Goal: Task Accomplishment & Management: Manage account settings

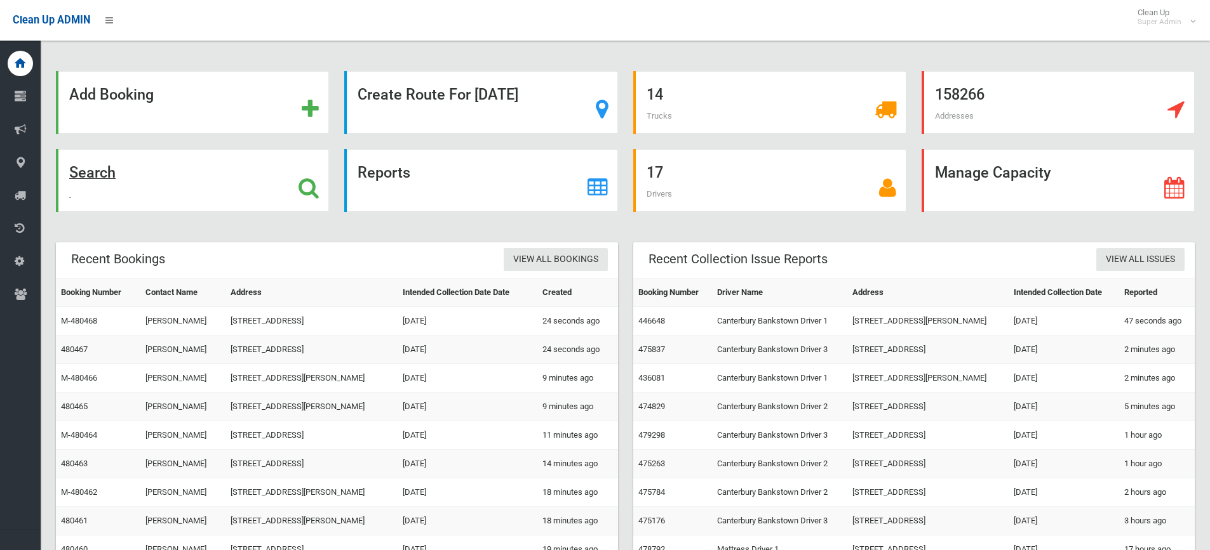
click at [100, 166] on strong "Search" at bounding box center [92, 173] width 46 height 18
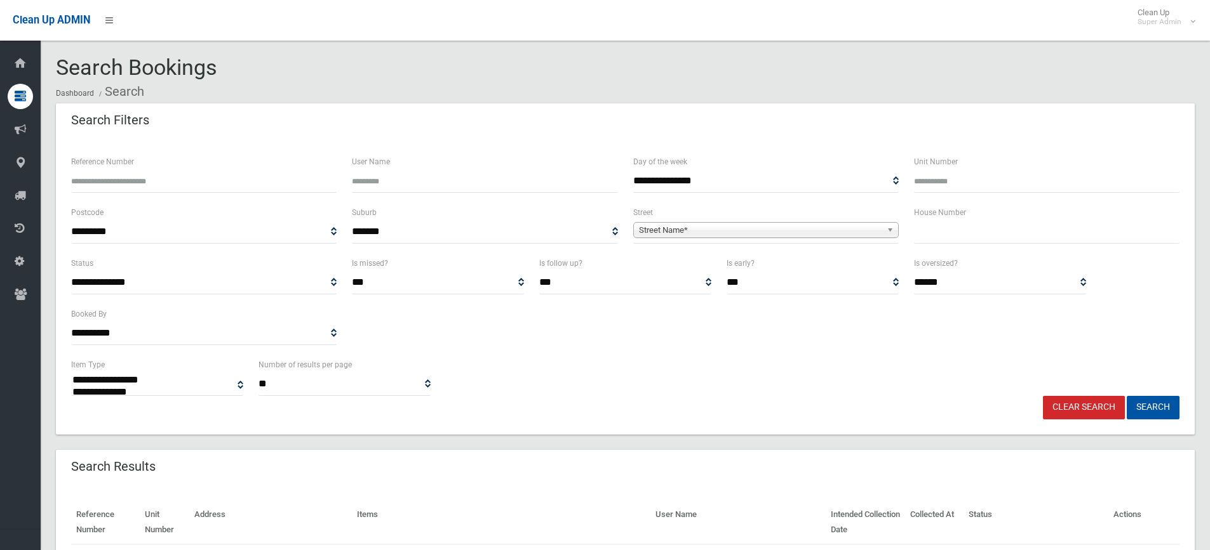
select select
click at [149, 177] on input "Reference Number" at bounding box center [203, 181] width 265 height 23
paste input "******"
type input "******"
click at [1126, 396] on button "Search" at bounding box center [1152, 407] width 53 height 23
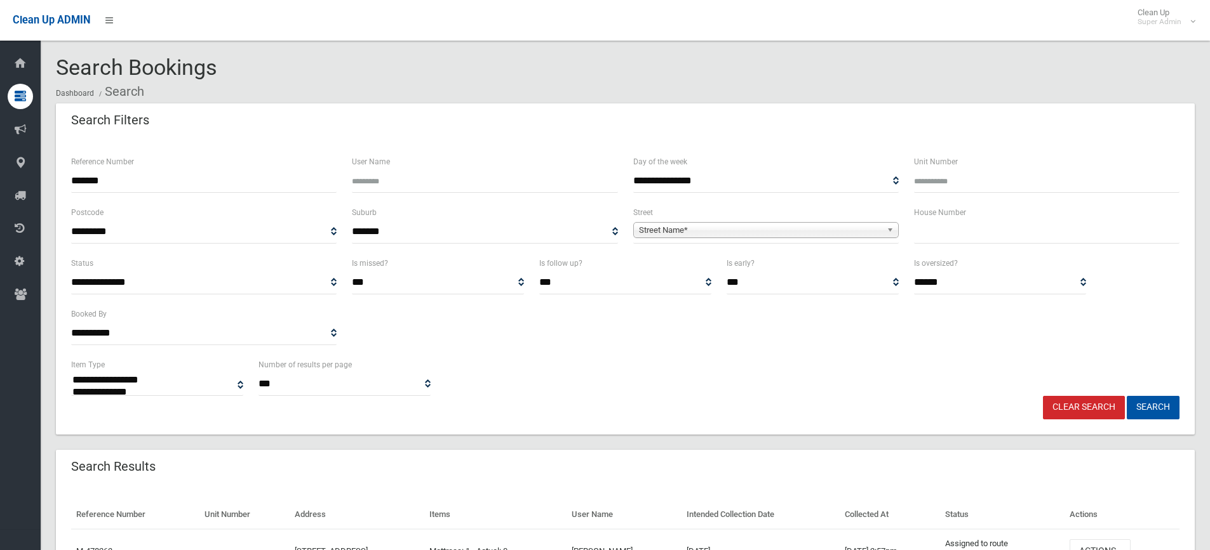
select select
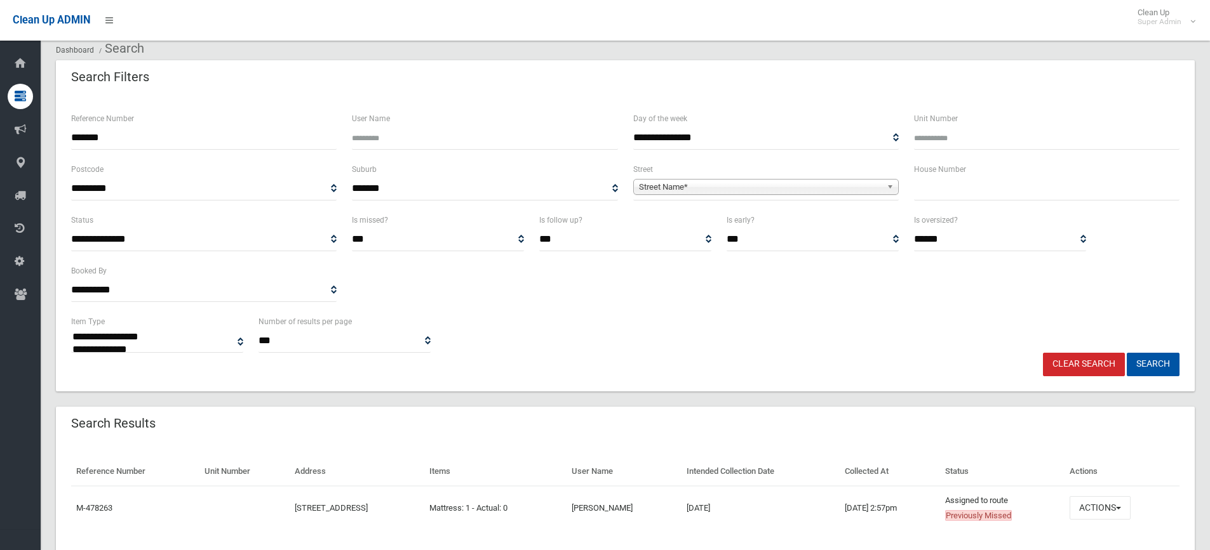
scroll to position [84, 0]
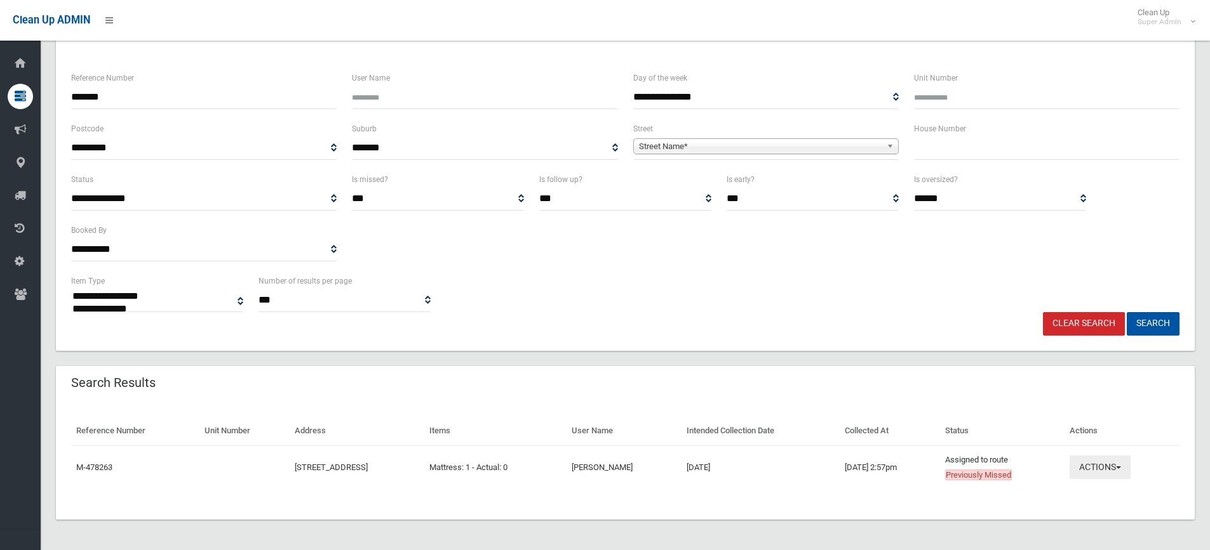
click at [1128, 475] on button "Actions" at bounding box center [1099, 467] width 61 height 23
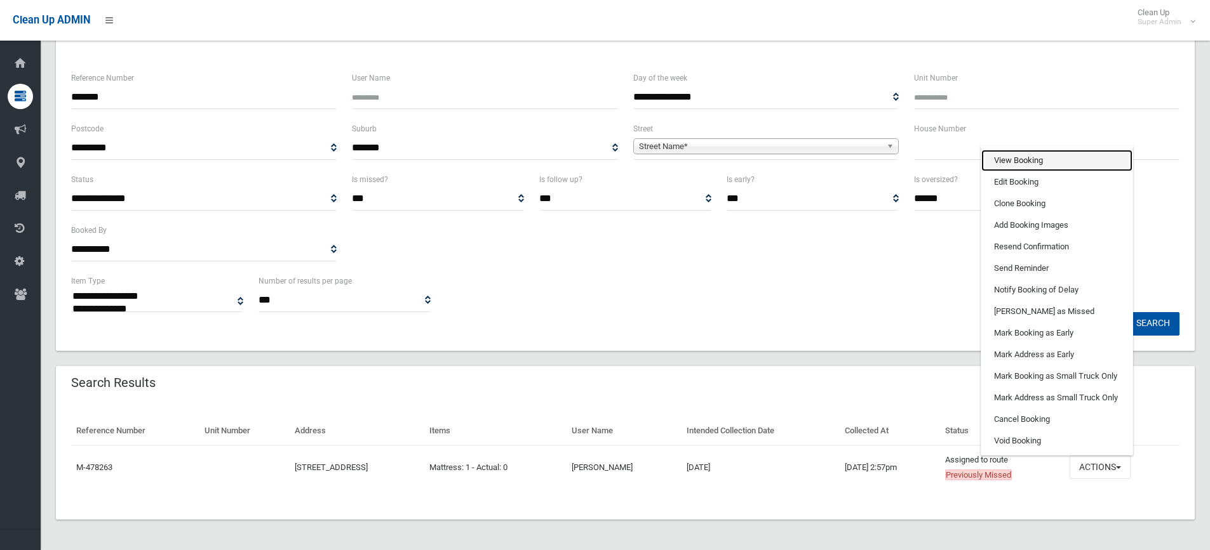
click at [1050, 158] on link "View Booking" at bounding box center [1056, 161] width 151 height 22
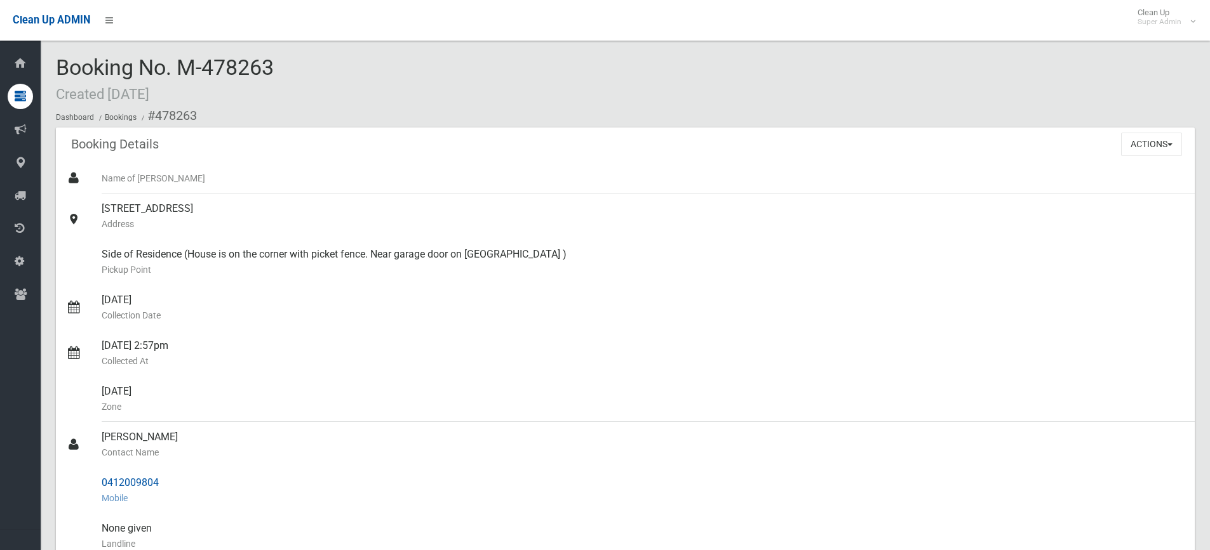
drag, startPoint x: 173, startPoint y: 486, endPoint x: 91, endPoint y: 486, distance: 81.9
click at [91, 486] on link "0412009804 Mobile" at bounding box center [625, 491] width 1138 height 46
copy link "0412009804"
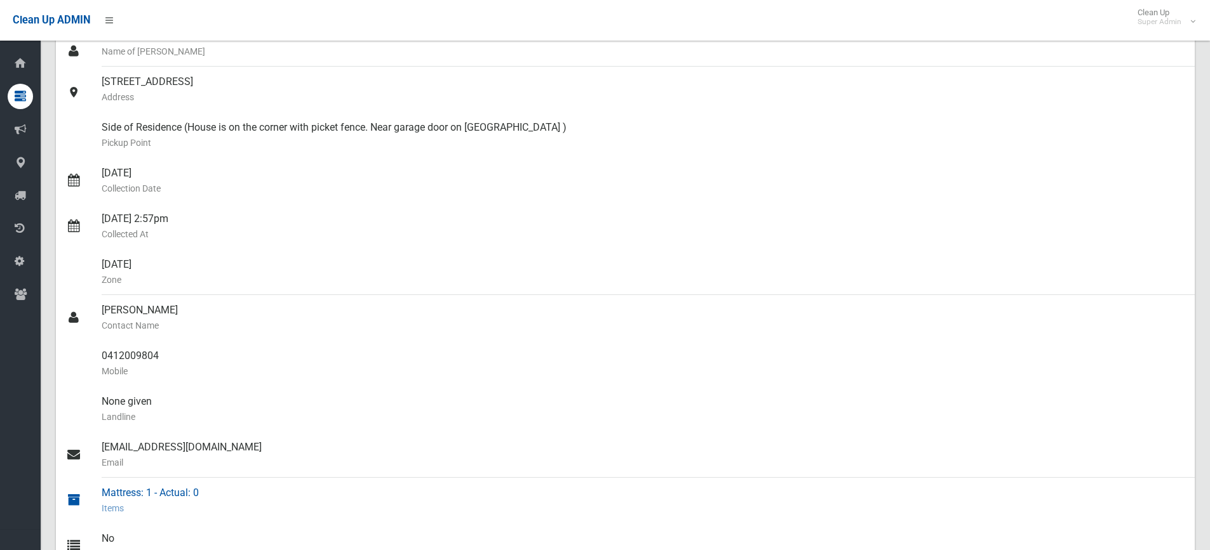
copy link "0412009804"
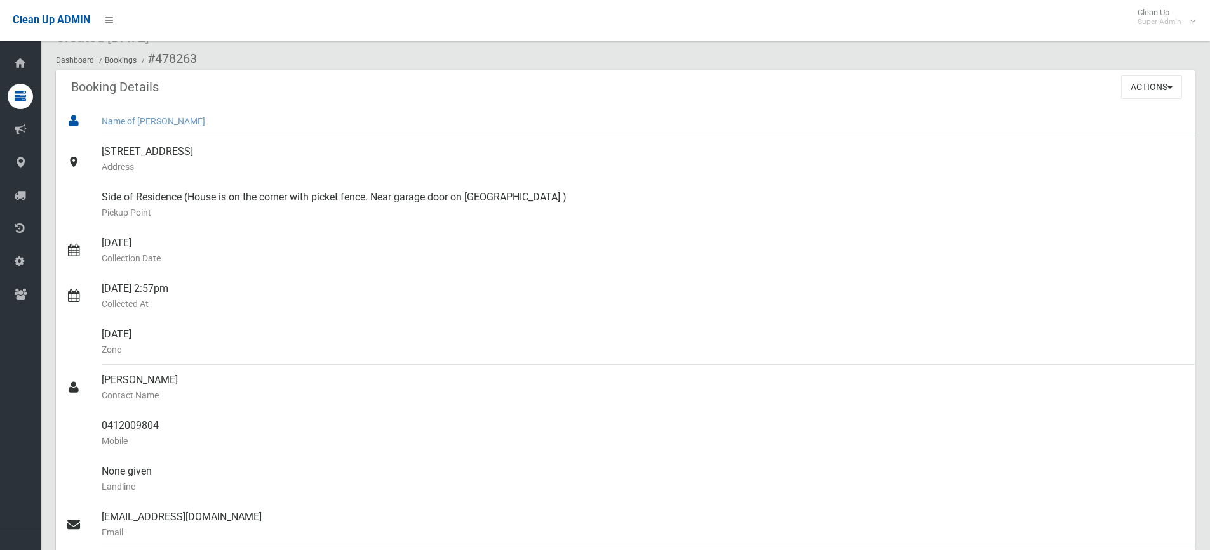
scroll to position [0, 0]
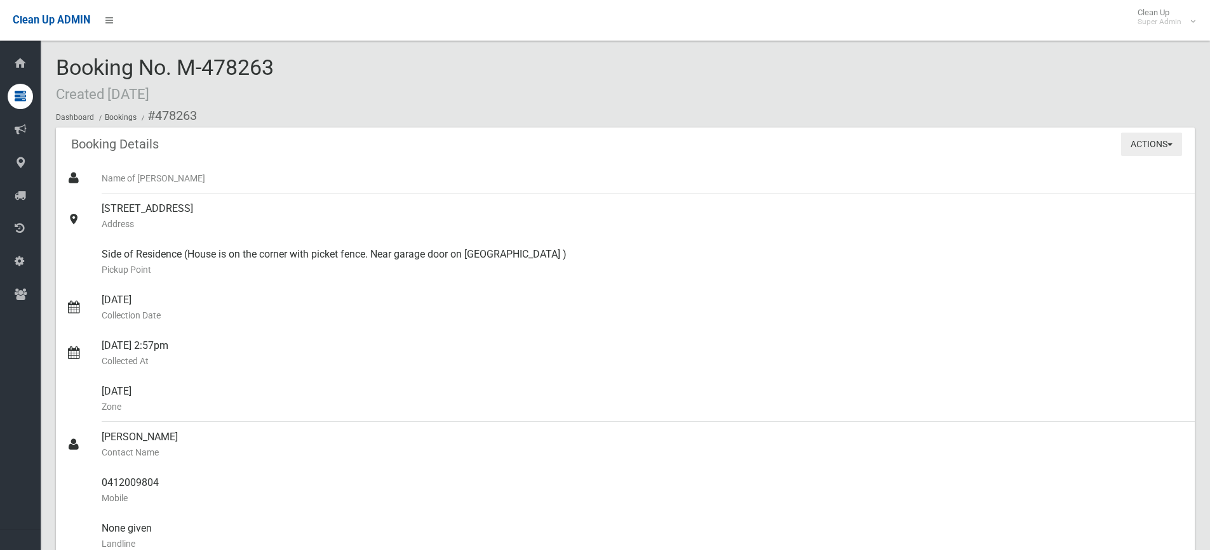
click at [1159, 149] on button "Actions" at bounding box center [1151, 144] width 61 height 23
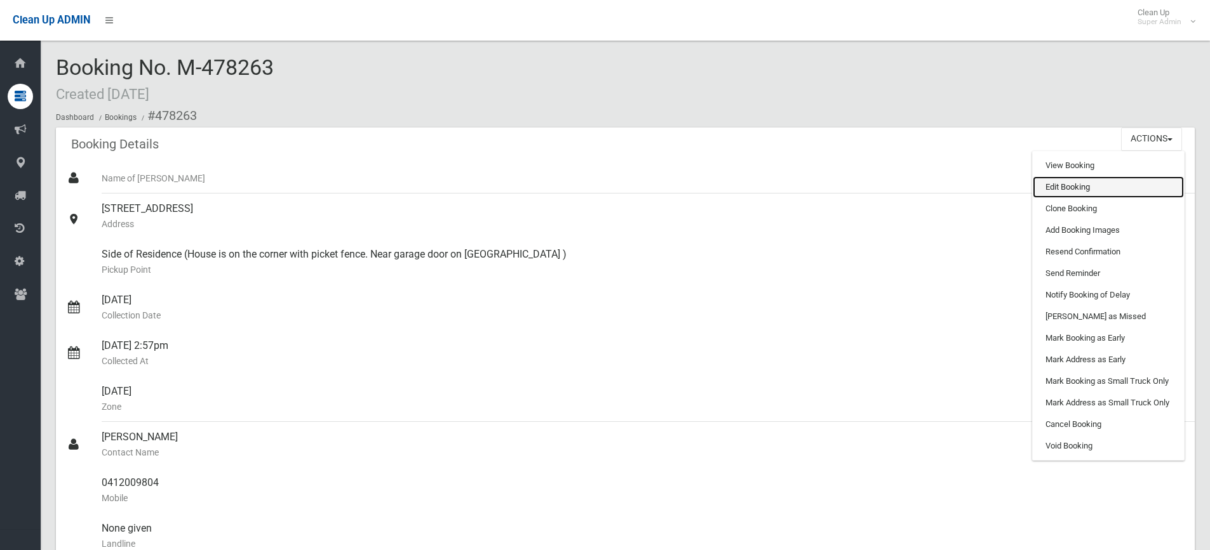
click at [1117, 182] on link "Edit Booking" at bounding box center [1107, 188] width 151 height 22
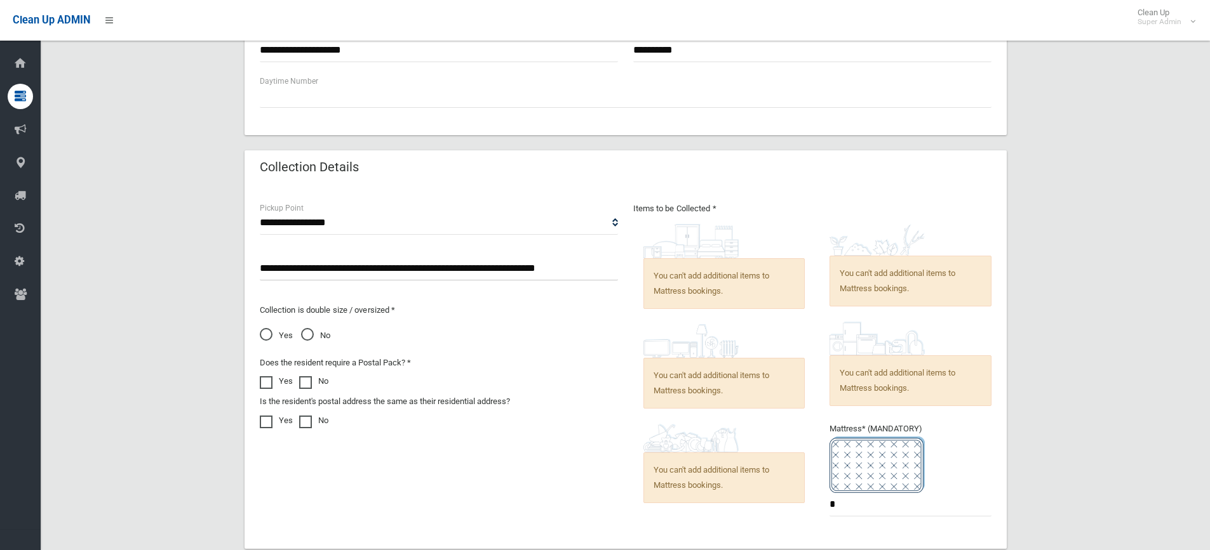
scroll to position [777, 0]
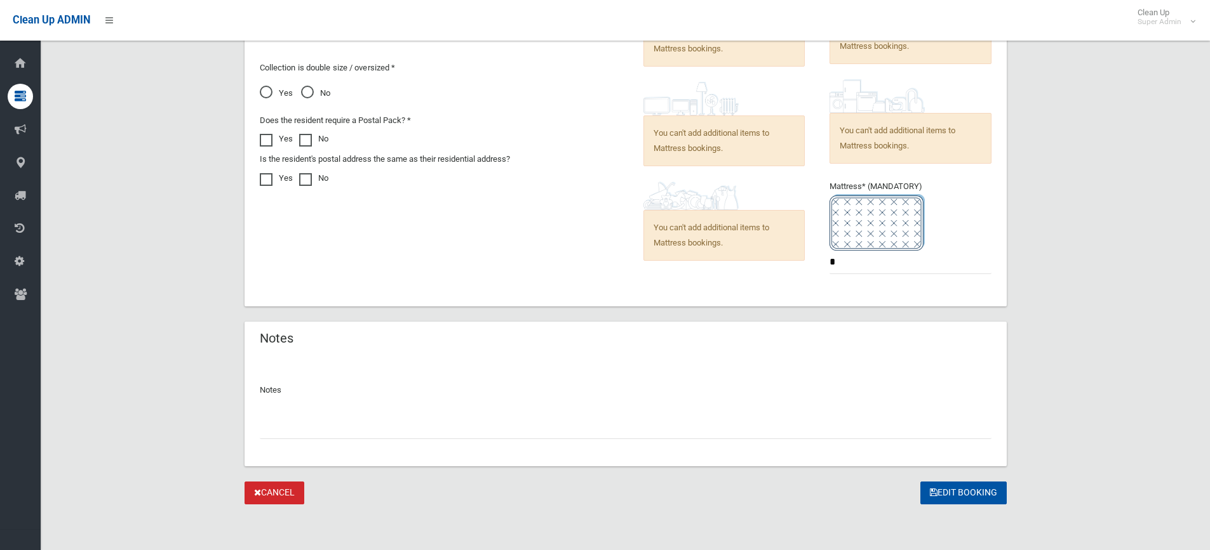
click at [305, 429] on input "text" at bounding box center [625, 427] width 731 height 23
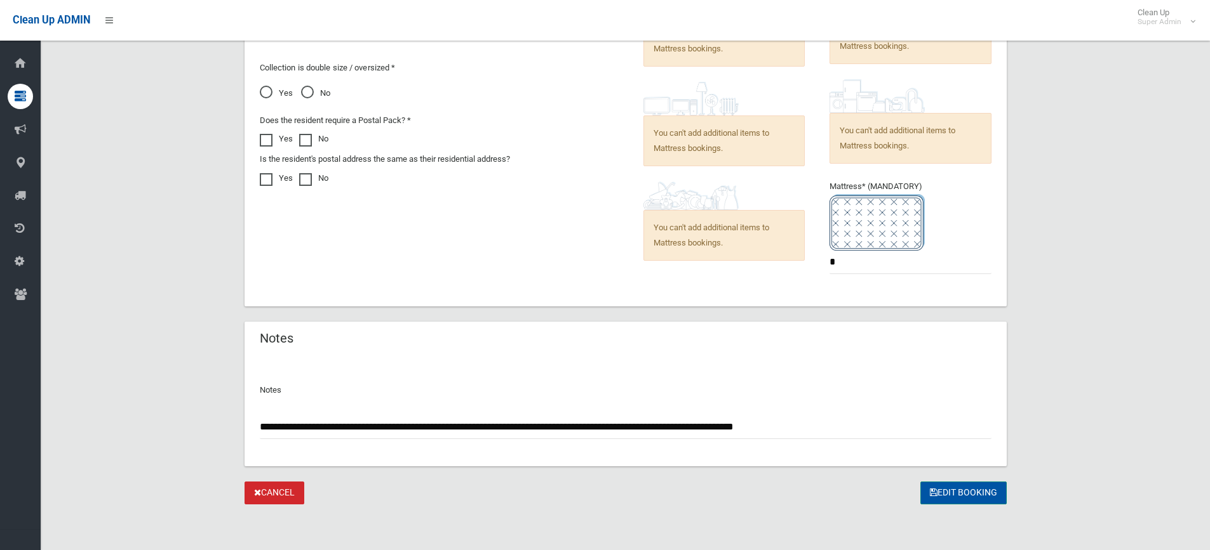
type input "**********"
click at [981, 488] on button "Edit Booking" at bounding box center [963, 493] width 86 height 23
